Goal: Entertainment & Leisure: Consume media (video, audio)

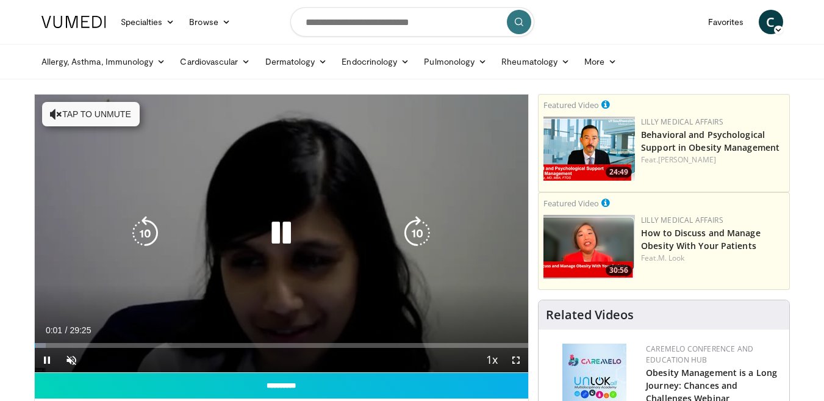
click at [109, 113] on button "Tap to unmute" at bounding box center [91, 114] width 98 height 24
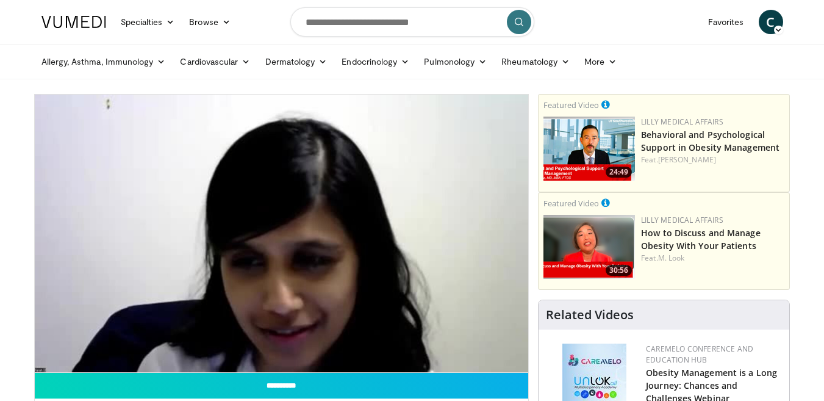
click at [772, 21] on span "C" at bounding box center [770, 22] width 24 height 24
